Goal: Transaction & Acquisition: Book appointment/travel/reservation

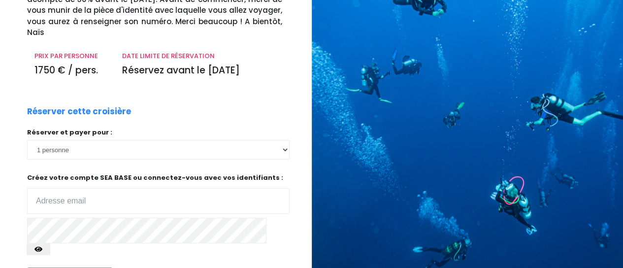
scroll to position [165, 0]
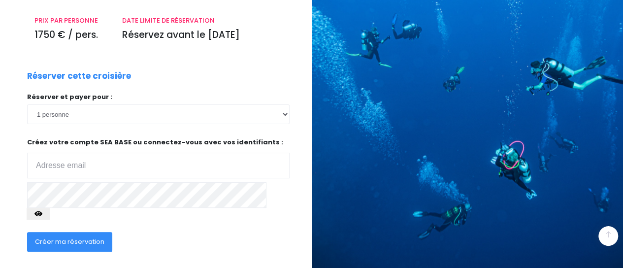
click at [89, 153] on input "email" at bounding box center [158, 166] width 263 height 26
type input "[EMAIL_ADDRESS][DOMAIN_NAME]"
click at [71, 237] on span "Créer ma réservation" at bounding box center [69, 241] width 69 height 9
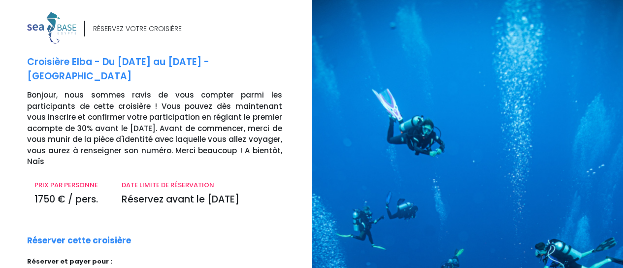
scroll to position [165, 0]
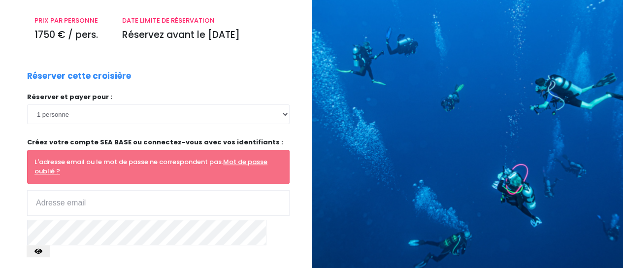
click at [103, 190] on input "email" at bounding box center [158, 203] width 263 height 26
type input "jvestur@gmail.com"
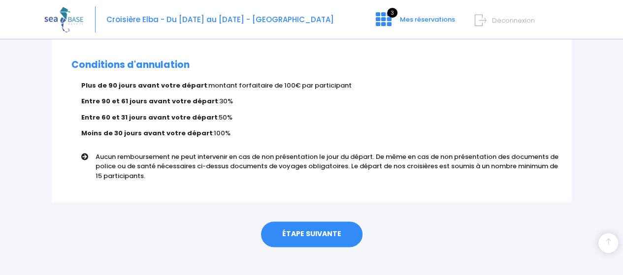
scroll to position [645, 0]
click at [316, 224] on link "ÉTAPE SUIVANTE" at bounding box center [311, 234] width 101 height 26
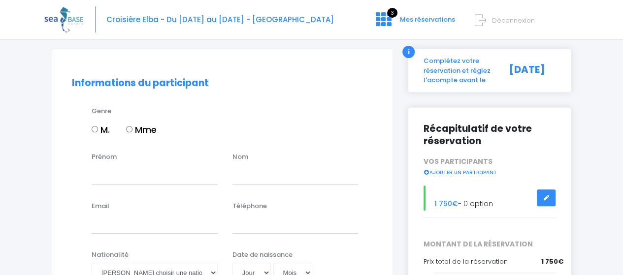
scroll to position [99, 0]
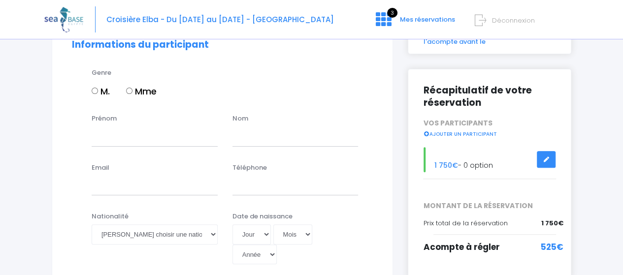
click at [96, 91] on input "M." at bounding box center [95, 91] width 6 height 6
radio input "true"
click at [116, 137] on input "Prénom" at bounding box center [155, 137] width 126 height 20
type input "Jérôme"
type input "Vestur"
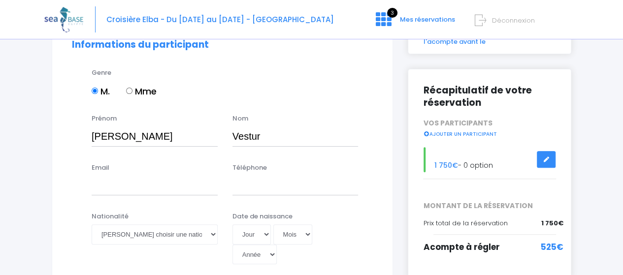
type input "jvestur@gmail.com"
type input "0778324320"
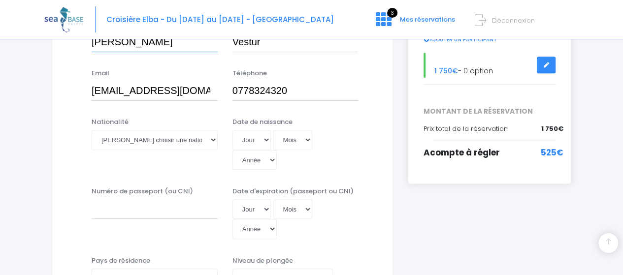
scroll to position [197, 0]
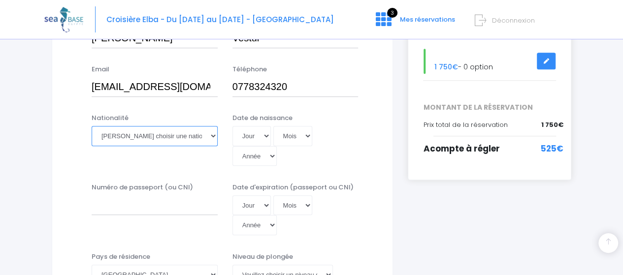
click at [149, 139] on select "Veuillez choisir une nationalité Afghane Albanaise Algerienne Allemande America…" at bounding box center [155, 136] width 126 height 20
select select "Française"
click at [92, 126] on select "Veuillez choisir une nationalité Afghane Albanaise Algerienne Allemande America…" at bounding box center [155, 136] width 126 height 20
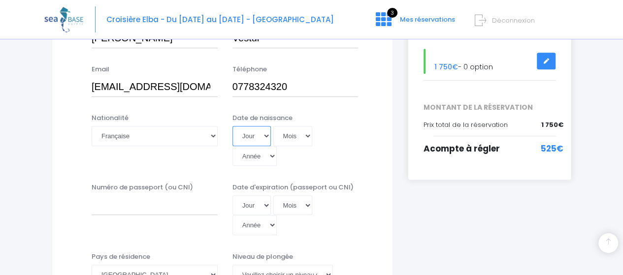
click at [254, 135] on select "Jour 01 02 03 04 05 06 07 08 09 10 11 12 13 14 15 16 17 18 19 20 21 22 23 24 25…" at bounding box center [252, 136] width 38 height 20
select select "24"
click at [233, 126] on select "Jour 01 02 03 04 05 06 07 08 09 10 11 12 13 14 15 16 17 18 19 20 21 22 23 24 25…" at bounding box center [252, 136] width 38 height 20
click at [288, 141] on select "Mois 01 02 03 04 05 06 07 08 09 10 11 12" at bounding box center [292, 136] width 39 height 20
select select "04"
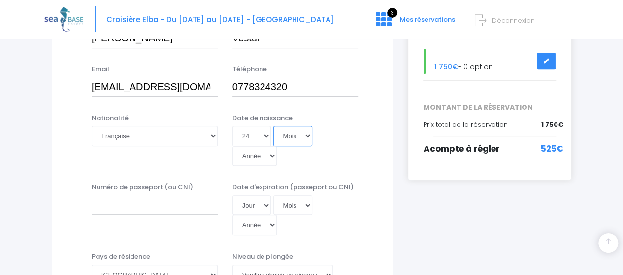
click at [273, 126] on select "Mois 01 02 03 04 05 06 07 08 09 10 11 12" at bounding box center [292, 136] width 39 height 20
click at [277, 146] on select "Année 2045 2044 2043 2042 2041 2040 2039 2038 2037 2036 2035 2034 2033 2032 203…" at bounding box center [255, 156] width 44 height 20
select select "1985"
click at [277, 146] on select "Année 2045 2044 2043 2042 2041 2040 2039 2038 2037 2036 2035 2034 2033 2032 203…" at bounding box center [255, 156] width 44 height 20
type input "1985-04-24"
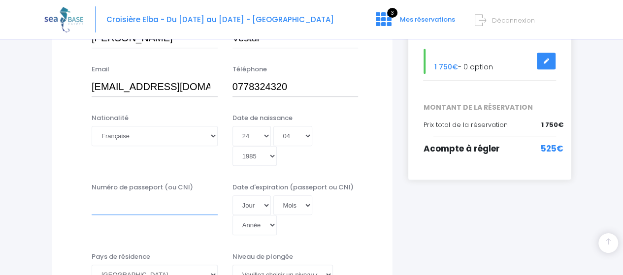
click at [131, 196] on input "Numéro de passeport (ou CNI)" at bounding box center [155, 206] width 126 height 20
click at [121, 196] on input "24112326" at bounding box center [155, 206] width 126 height 20
type input "241123426"
click at [266, 196] on select "Jour 01 02 03 04 05 06 07 08 09 10 11 12 13 14 15 16 17 18 19 20 21 22 23 24 25…" at bounding box center [252, 206] width 38 height 20
select select "27"
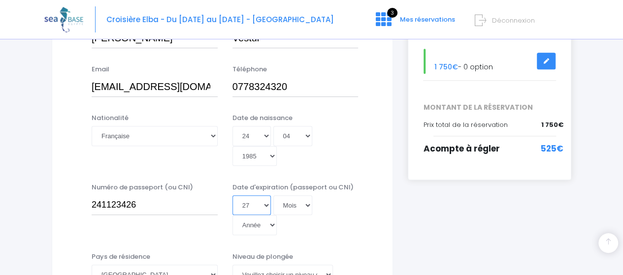
click at [233, 196] on select "Jour 01 02 03 04 05 06 07 08 09 10 11 12 13 14 15 16 17 18 19 20 21 22 23 24 25…" at bounding box center [252, 206] width 38 height 20
click at [296, 196] on select "Mois 01 02 03 04 05 06 07 08 09 10 11 12" at bounding box center [292, 206] width 39 height 20
select select "11"
click at [273, 196] on select "Mois 01 02 03 04 05 06 07 08 09 10 11 12" at bounding box center [292, 206] width 39 height 20
click at [277, 215] on select "Année 2045 2044 2043 2042 2041 2040 2039 2038 2037 2036 2035 2034 2033 2032 203…" at bounding box center [255, 225] width 44 height 20
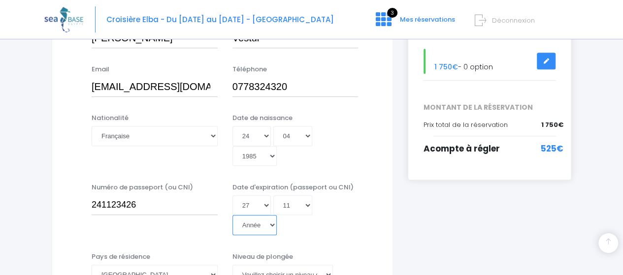
select select "2034"
click at [277, 215] on select "Année 2045 2044 2043 2042 2041 2040 2039 2038 2037 2036 2035 2034 2033 2032 203…" at bounding box center [255, 225] width 44 height 20
type input "2034-11-27"
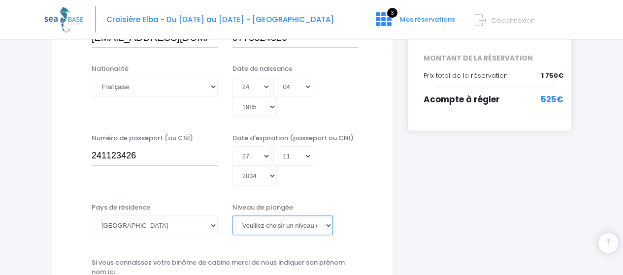
click at [269, 216] on select "Veuillez choisir un niveau de plongée Non plongeur Junior OW diver Adventure OW…" at bounding box center [283, 226] width 101 height 20
select select "N3"
click at [233, 216] on select "Veuillez choisir un niveau de plongée Non plongeur Junior OW diver Adventure OW…" at bounding box center [283, 226] width 101 height 20
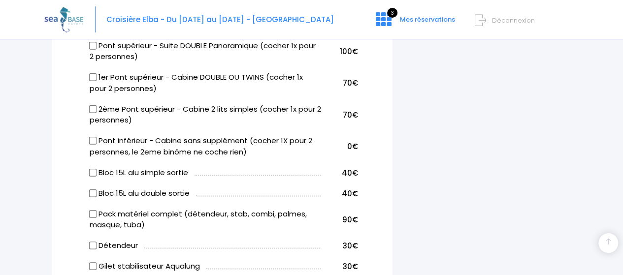
scroll to position [591, 0]
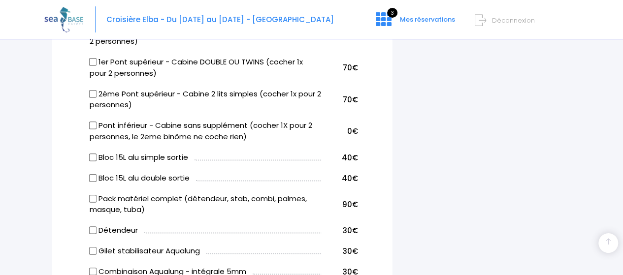
click at [94, 153] on input "Bloc 15L alu simple sortie" at bounding box center [93, 157] width 8 height 8
checkbox input "true"
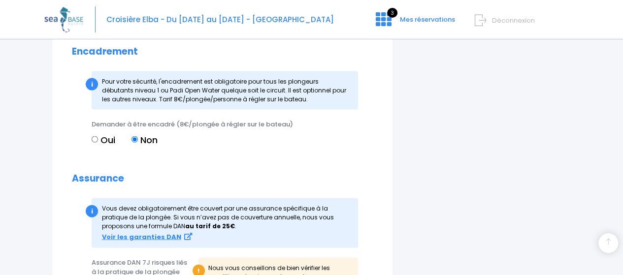
scroll to position [1084, 0]
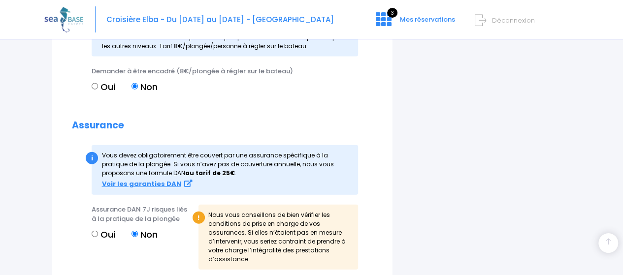
click at [94, 231] on input "Oui" at bounding box center [95, 234] width 6 height 6
radio input "true"
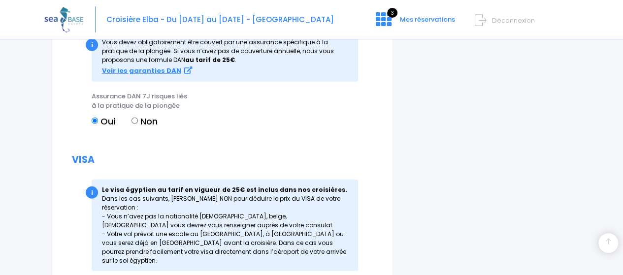
scroll to position [1099, 0]
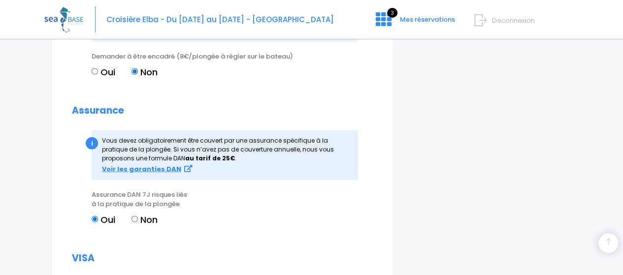
click at [134, 216] on input "Non" at bounding box center [135, 219] width 6 height 6
radio input "true"
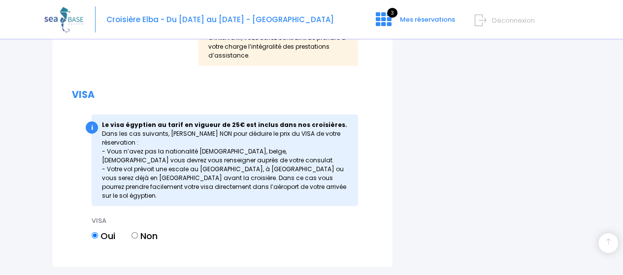
scroll to position [1321, 0]
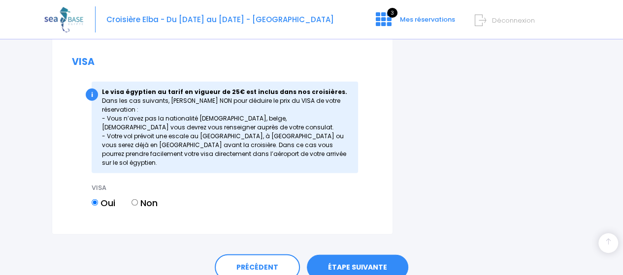
click at [345, 255] on link "ÉTAPE SUIVANTE" at bounding box center [357, 268] width 101 height 26
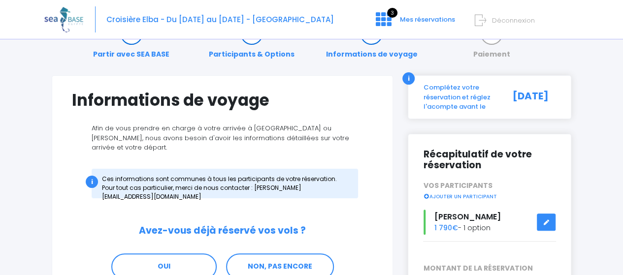
scroll to position [49, 0]
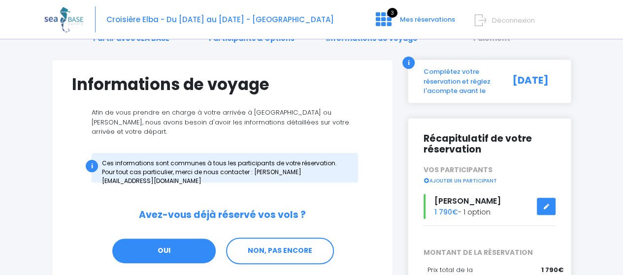
click at [174, 246] on link "OUI" at bounding box center [163, 251] width 105 height 27
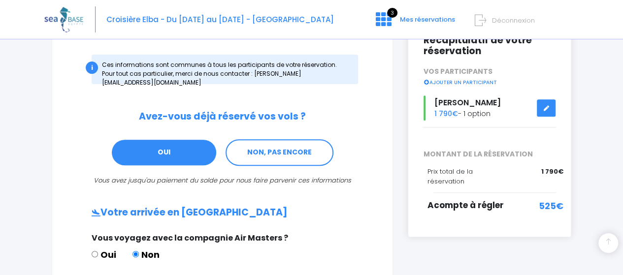
scroll to position [246, 0]
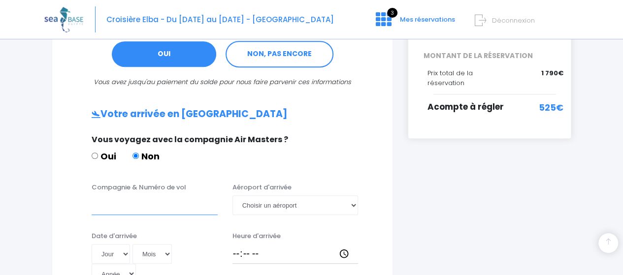
click at [141, 196] on input "Compagnie & Numéro de vol" at bounding box center [155, 206] width 126 height 20
type input "EasyJet"
click at [289, 200] on select "Choisir un aéroport Hurghada Marsa Alam" at bounding box center [296, 206] width 126 height 20
select select "Hurghada"
click at [233, 196] on select "Choisir un aéroport Hurghada Marsa Alam" at bounding box center [296, 206] width 126 height 20
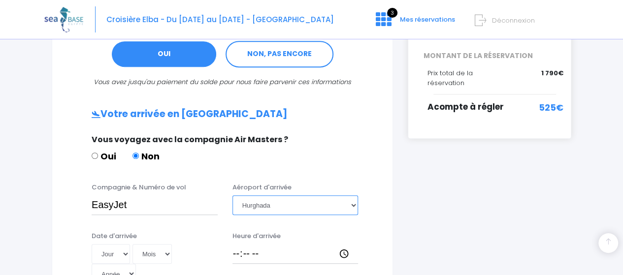
scroll to position [296, 0]
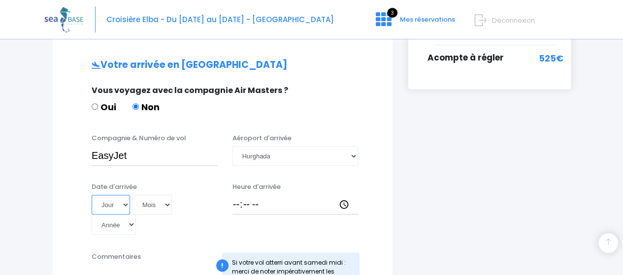
click at [122, 196] on select "Jour 01 02 03 04 05 06 07 08 09 10 11 12 13 14 15 16 17 18 19 20 21 22 23 24 25…" at bounding box center [111, 205] width 38 height 20
select select "16"
click at [92, 195] on select "Jour 01 02 03 04 05 06 07 08 09 10 11 12 13 14 15 16 17 18 19 20 21 22 23 24 25…" at bounding box center [111, 205] width 38 height 20
click at [149, 201] on select "Mois 01 02 03 04 05 06 07 08 09 10 11 12" at bounding box center [152, 205] width 39 height 20
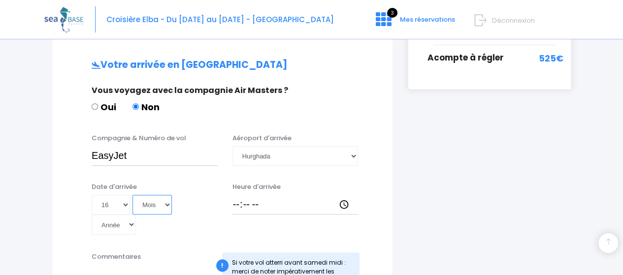
select select "05"
click at [133, 195] on select "Mois 01 02 03 04 05 06 07 08 09 10 11 12" at bounding box center [152, 205] width 39 height 20
click at [136, 215] on select "Année 2045 2044 2043 2042 2041 2040 2039 2038 2037 2036 2035 2034 2033 2032 203…" at bounding box center [114, 225] width 44 height 20
select select "2026"
click at [136, 215] on select "Année 2045 2044 2043 2042 2041 2040 2039 2038 2037 2036 2035 2034 2033 2032 203…" at bounding box center [114, 225] width 44 height 20
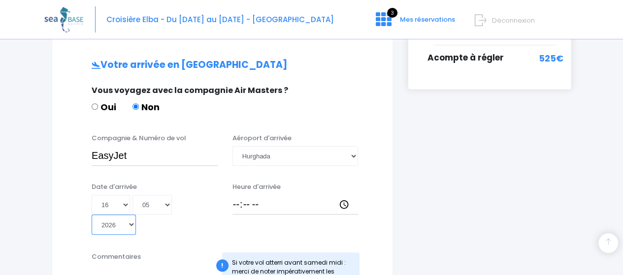
type input "2026-05-16"
click at [245, 195] on input "Heure d'arrivée" at bounding box center [296, 205] width 126 height 20
click at [237, 201] on input "19:00" at bounding box center [296, 205] width 126 height 20
type input "18:00"
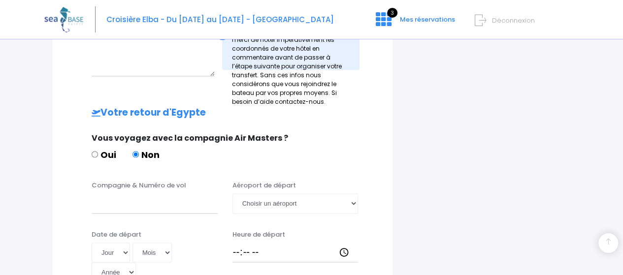
scroll to position [542, 0]
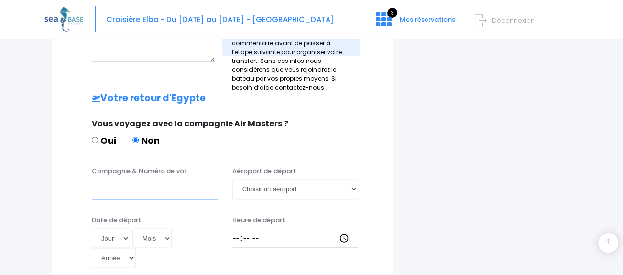
click at [123, 179] on input "Compagnie & Numéro de vol" at bounding box center [155, 189] width 126 height 20
type input "Easyjet"
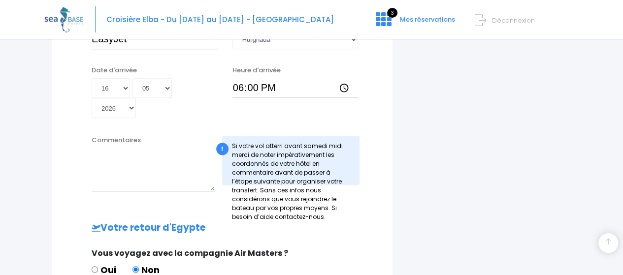
scroll to position [345, 0]
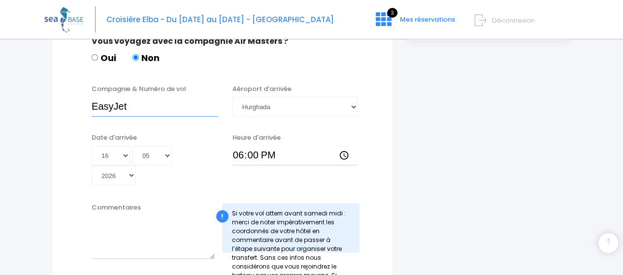
click at [140, 99] on input "EasyJet" at bounding box center [155, 107] width 126 height 20
paste input "EJU4657"
type input "EasyJet EJU4657"
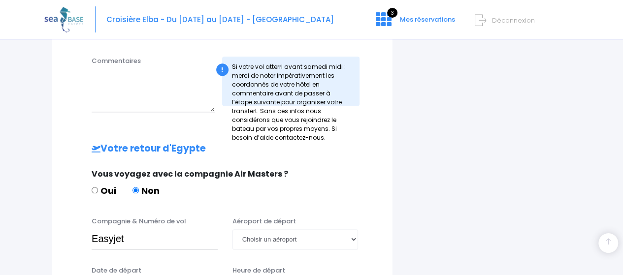
scroll to position [493, 0]
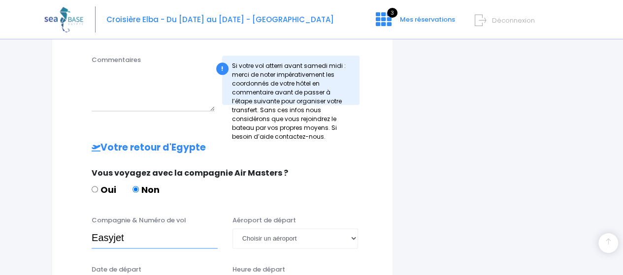
click at [136, 229] on input "Easyjet" at bounding box center [155, 239] width 126 height 20
paste input "EJU4658"
type input "Easyjet EJU4658"
click at [349, 229] on select "Choisir un aéroport Hurghada Marsa Alam" at bounding box center [296, 239] width 126 height 20
select select "Hurghada"
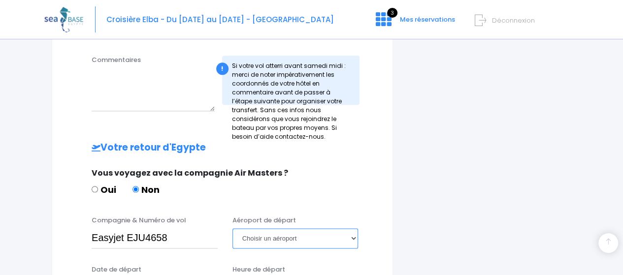
click at [233, 229] on select "Choisir un aéroport Hurghada Marsa Alam" at bounding box center [296, 239] width 126 height 20
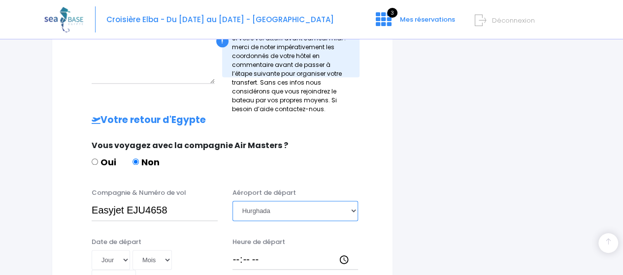
scroll to position [542, 0]
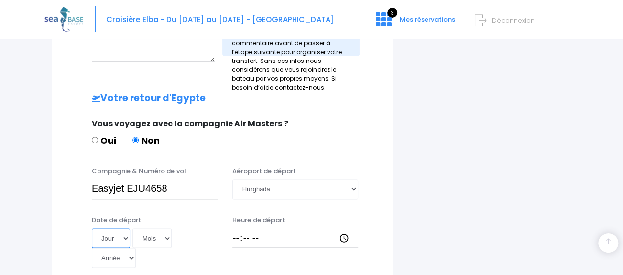
click at [126, 229] on select "Jour 01 02 03 04 05 06 07 08 09 10 11 12 13 14 15 16 17 18 19 20 21 22 23 24 25…" at bounding box center [111, 239] width 38 height 20
select select "23"
click at [92, 229] on select "Jour 01 02 03 04 05 06 07 08 09 10 11 12 13 14 15 16 17 18 19 20 21 22 23 24 25…" at bounding box center [111, 239] width 38 height 20
click at [155, 229] on select "Mois 01 02 03 04 05 06 07 08 09 10 11 12" at bounding box center [152, 239] width 39 height 20
select select "05"
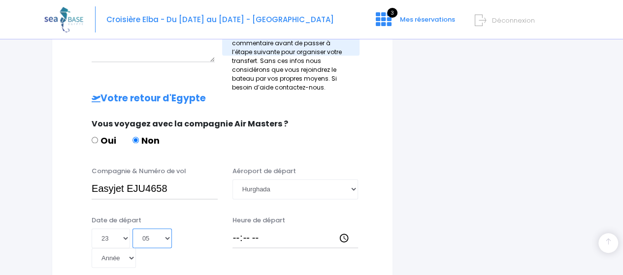
click at [133, 229] on select "Mois 01 02 03 04 05 06 07 08 09 10 11 12" at bounding box center [152, 239] width 39 height 20
click at [136, 248] on select "Année 2045 2044 2043 2042 2041 2040 2039 2038 2037 2036 2035 2034 2033 2032 203…" at bounding box center [114, 258] width 44 height 20
select select "2026"
click at [136, 248] on select "Année 2045 2044 2043 2042 2041 2040 2039 2038 2037 2036 2035 2034 2033 2032 203…" at bounding box center [114, 258] width 44 height 20
type input "2026-05-23"
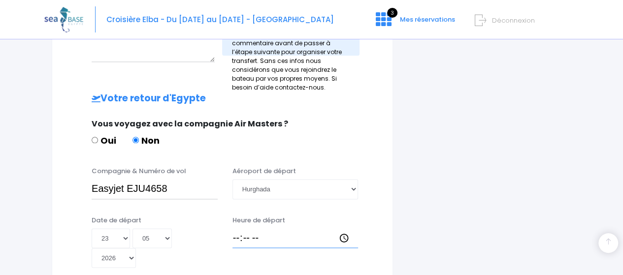
click at [235, 229] on input "Heure de départ" at bounding box center [296, 239] width 126 height 20
type input "18:50"
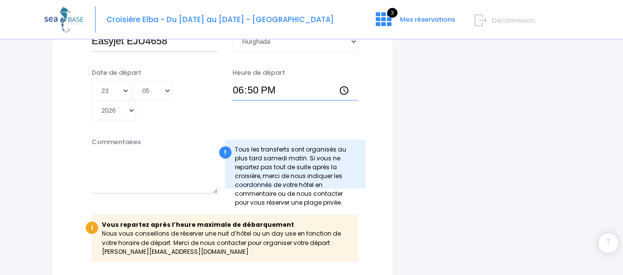
scroll to position [733, 0]
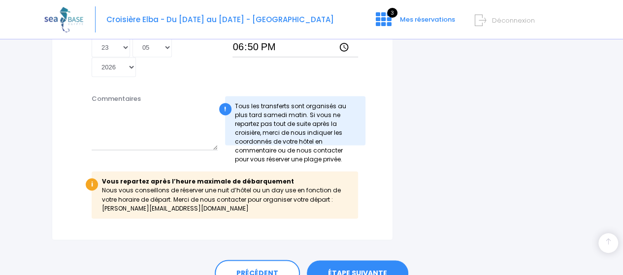
click at [359, 261] on link "ÉTAPE SUIVANTE" at bounding box center [357, 274] width 101 height 26
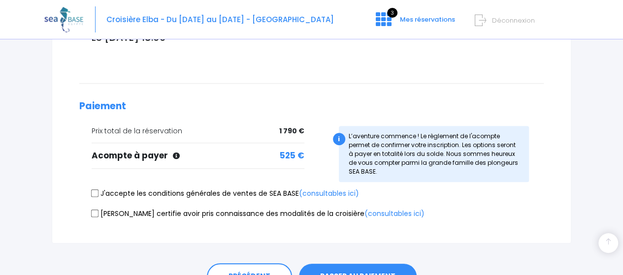
scroll to position [394, 0]
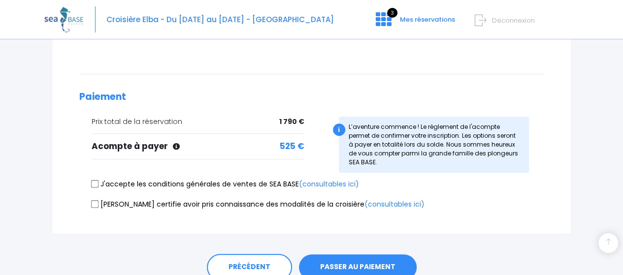
click at [95, 180] on input "J'accepte les conditions générales de ventes de SEA BASE (consultables ici)" at bounding box center [95, 184] width 8 height 8
checkbox input "true"
click at [94, 200] on input "[PERSON_NAME] certifie avoir pris connaissance des modalités de la croisière (c…" at bounding box center [95, 204] width 8 height 8
checkbox input "true"
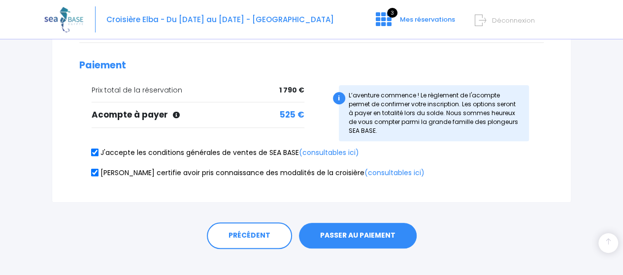
click at [359, 224] on button "PASSER AU PAIEMENT" at bounding box center [358, 236] width 118 height 26
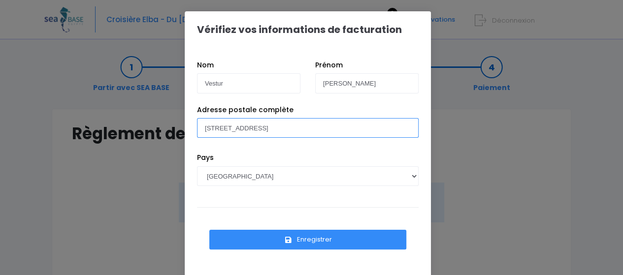
drag, startPoint x: 302, startPoint y: 131, endPoint x: 173, endPoint y: 124, distance: 128.3
click at [172, 126] on div "Vérifiez vos informations de facturation Nom Vestur [PERSON_NAME] Pays [GEOGRAP…" at bounding box center [311, 137] width 623 height 275
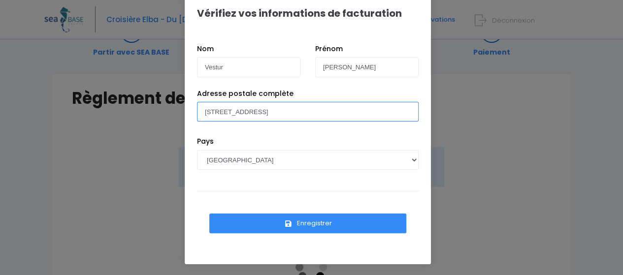
scroll to position [49, 0]
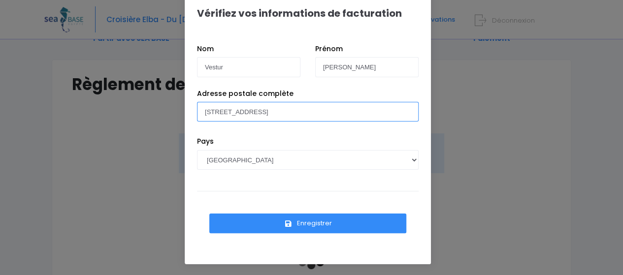
type input "[STREET_ADDRESS]"
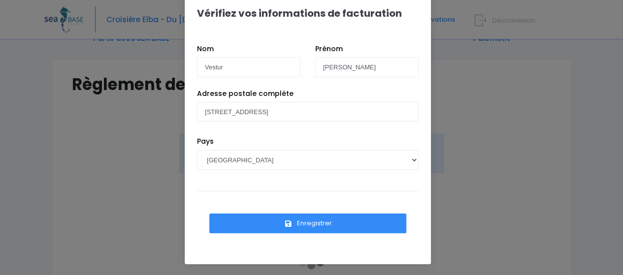
click at [312, 220] on button "Enregistrer" at bounding box center [307, 224] width 197 height 20
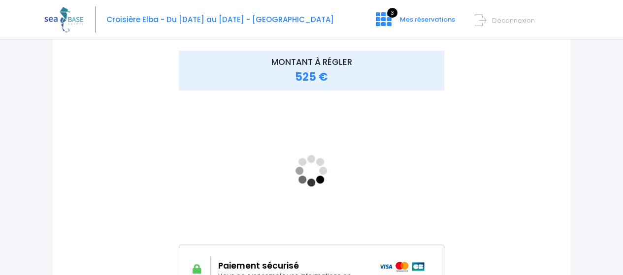
scroll to position [148, 0]
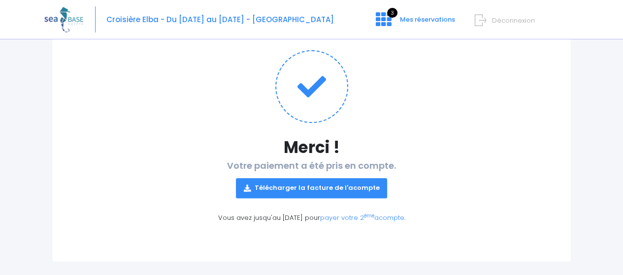
scroll to position [109, 0]
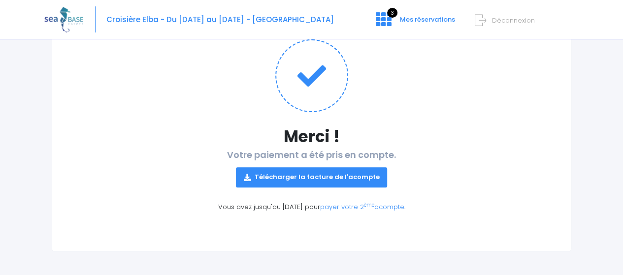
click at [299, 175] on link "Télécharger la facture de l'acompte" at bounding box center [312, 178] width 152 height 20
